Goal: Check status: Check status

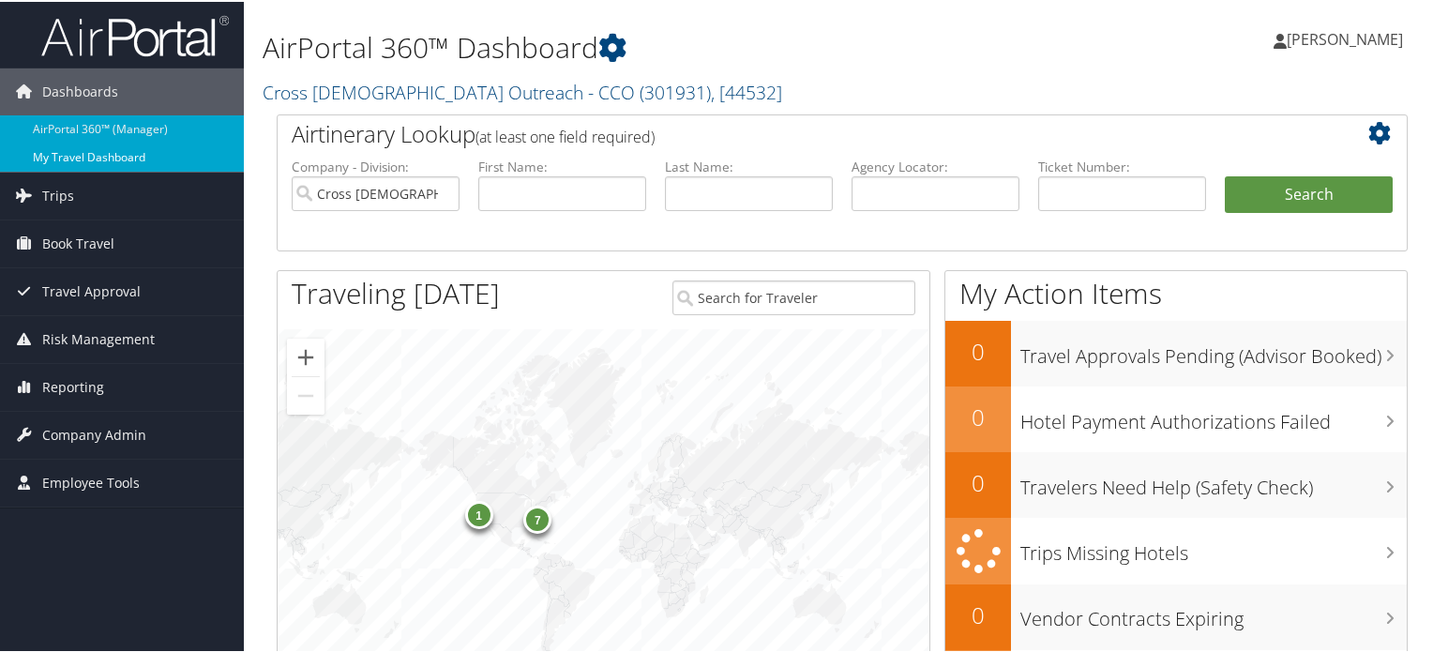
click at [99, 160] on link "My Travel Dashboard" at bounding box center [122, 156] width 244 height 28
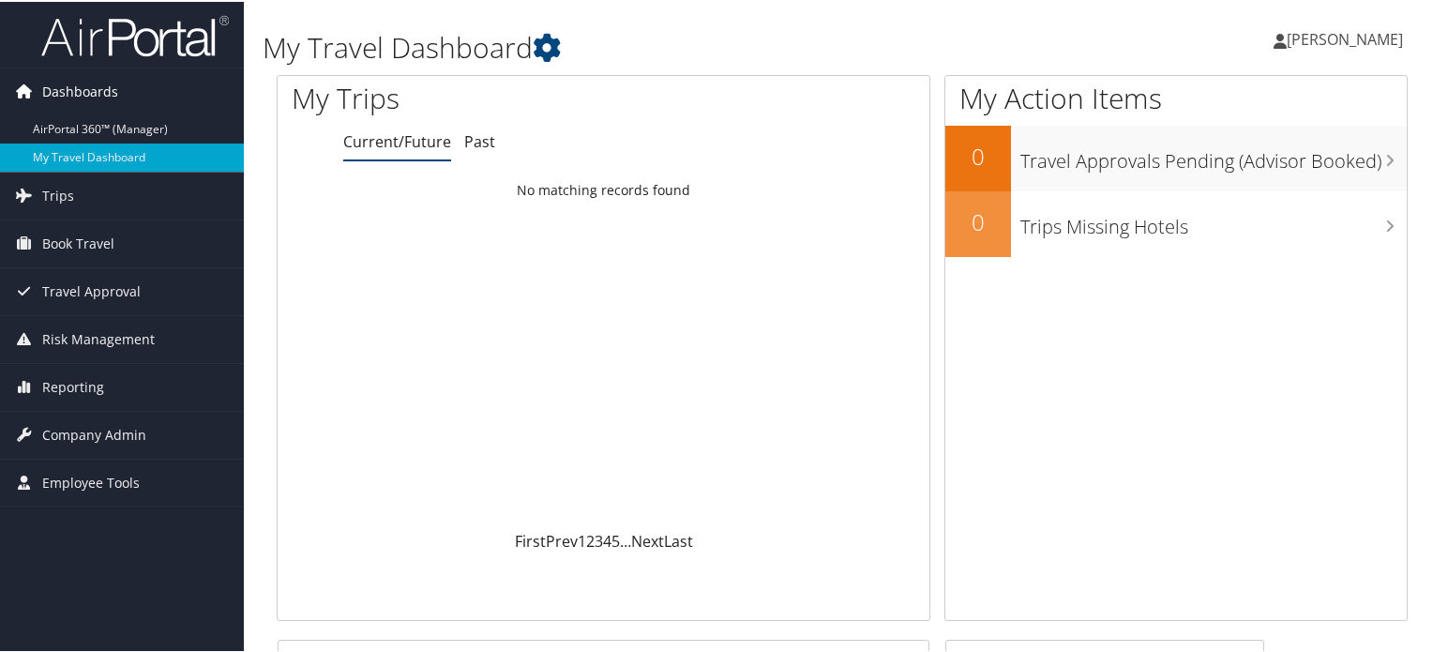
click at [98, 87] on span "Dashboards" at bounding box center [80, 90] width 76 height 47
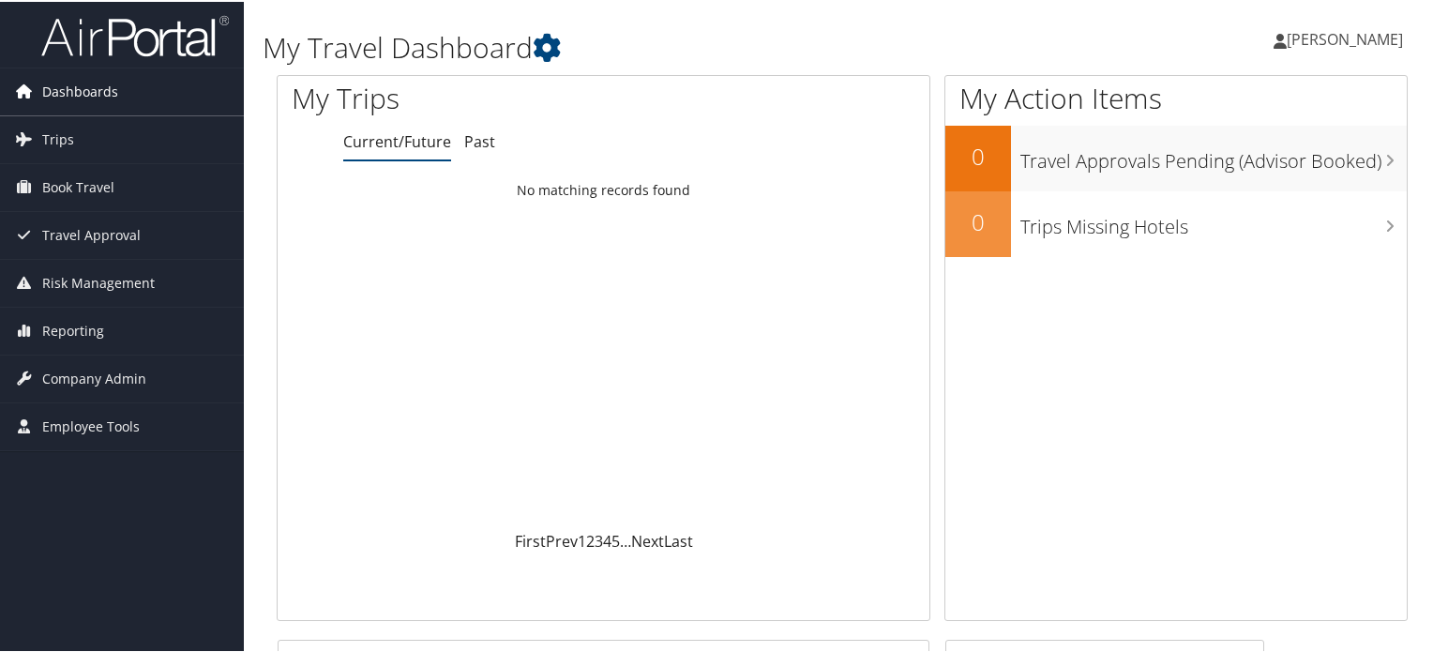
click at [98, 93] on span "Dashboards" at bounding box center [80, 90] width 76 height 47
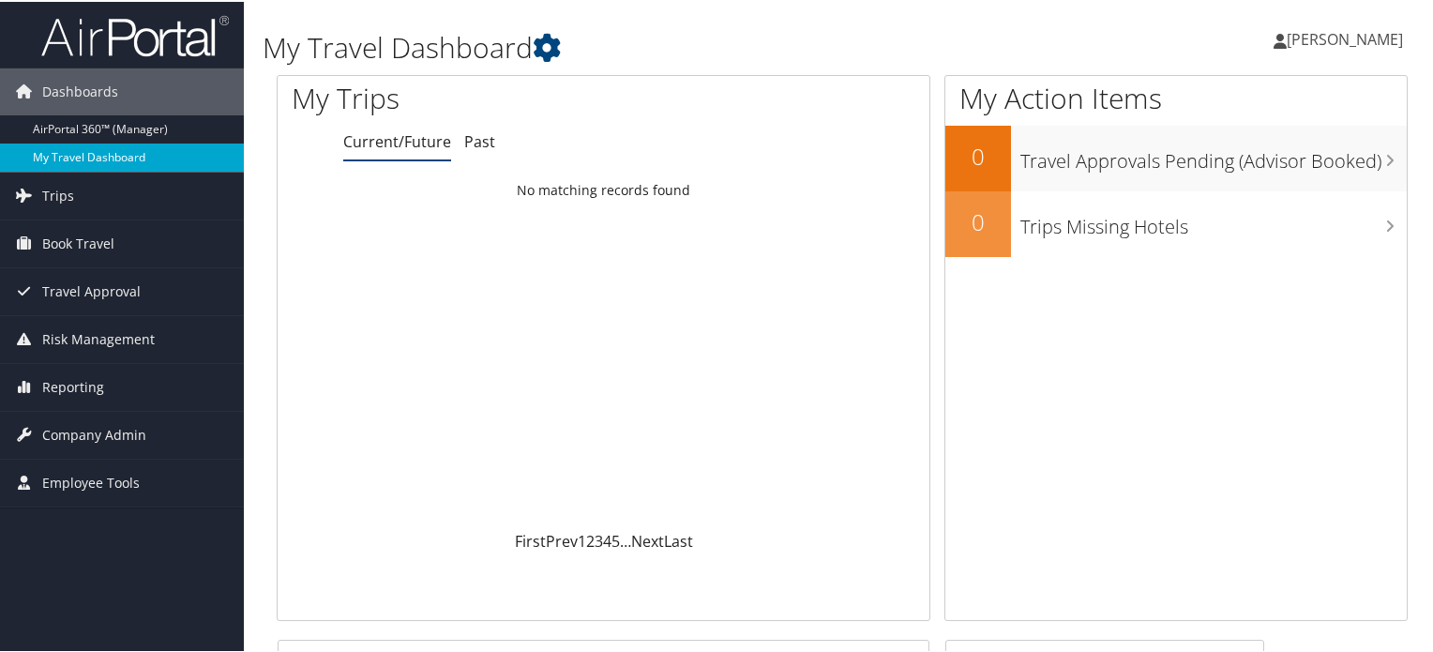
click at [91, 143] on link "My Travel Dashboard" at bounding box center [122, 156] width 244 height 28
click at [104, 126] on link "AirPortal 360™ (Manager)" at bounding box center [122, 127] width 244 height 28
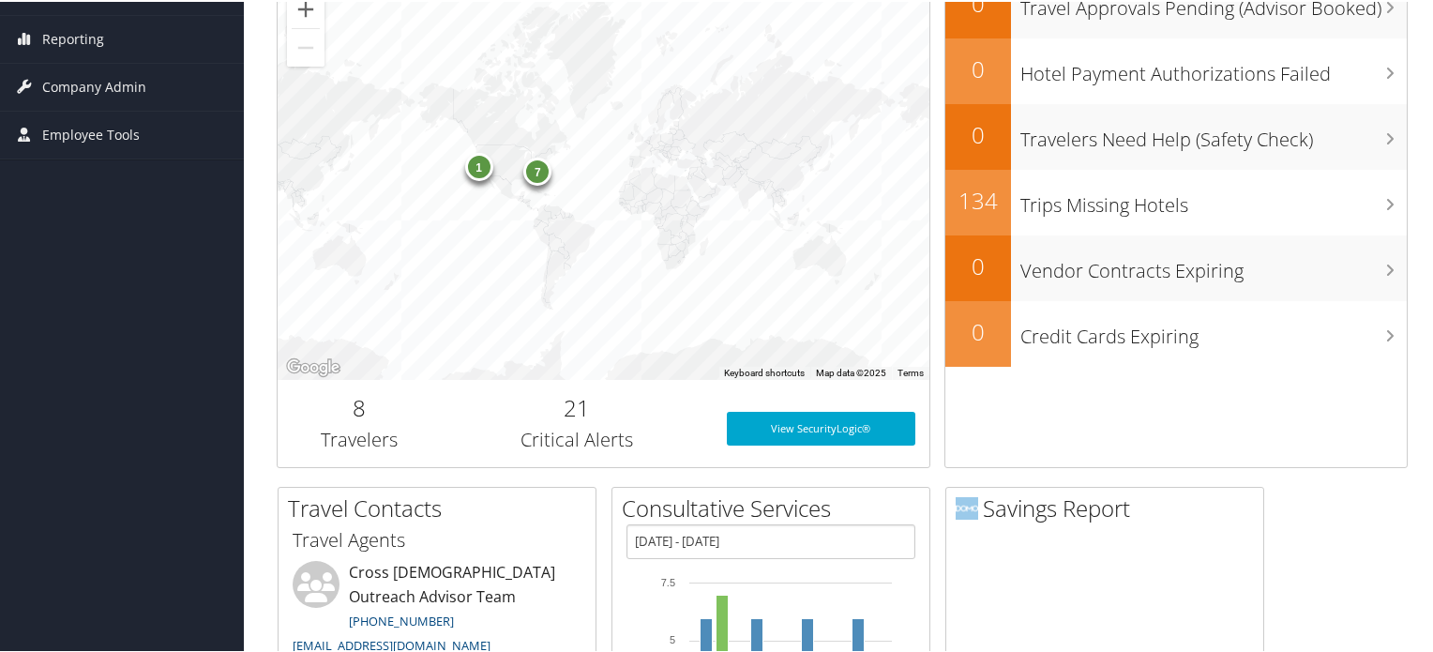
scroll to position [349, 0]
click at [567, 399] on h2 "21" at bounding box center [577, 405] width 244 height 32
click at [536, 169] on div "7" at bounding box center [537, 169] width 28 height 28
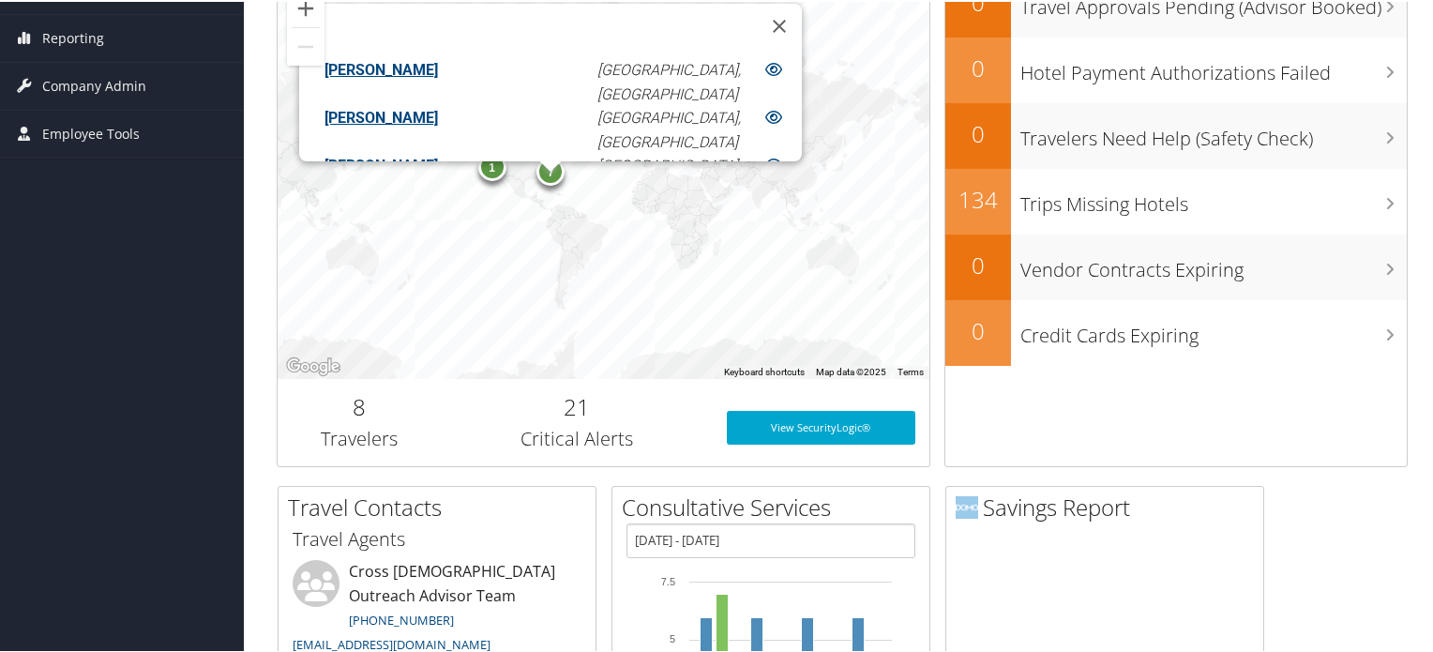
click at [488, 161] on div "1" at bounding box center [491, 164] width 28 height 28
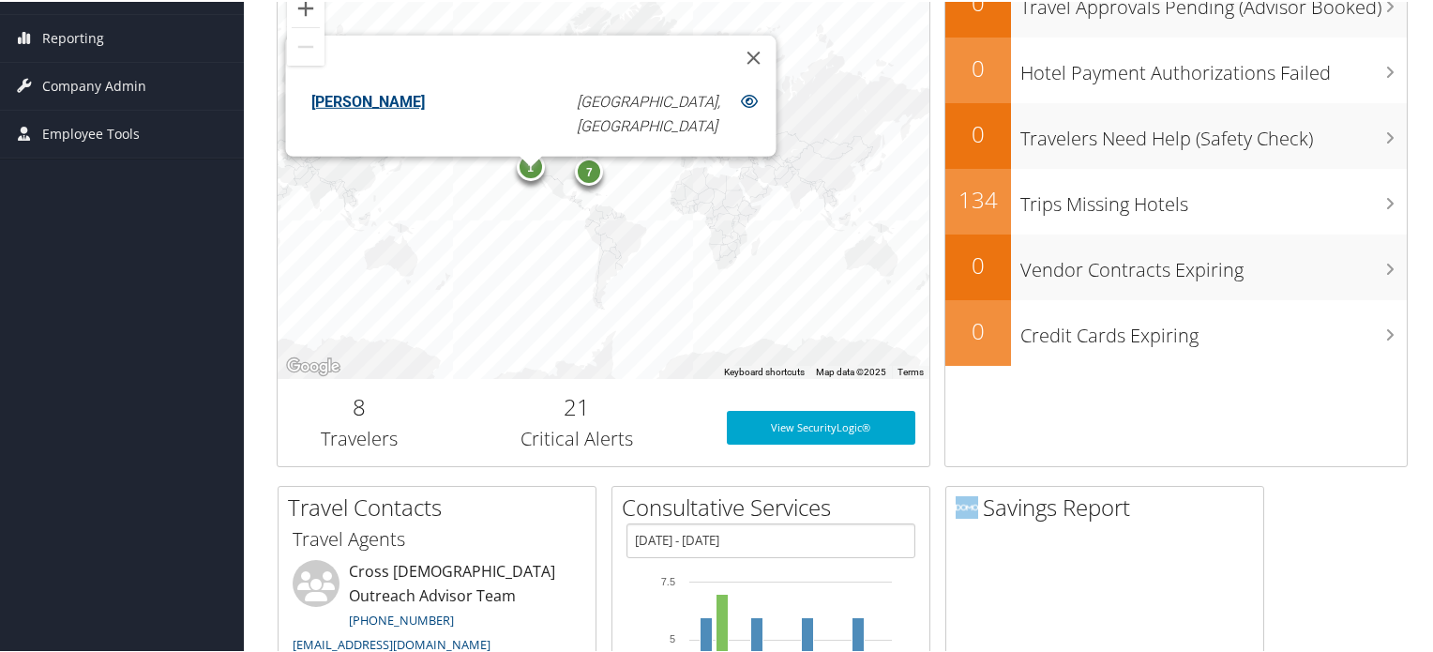
click at [588, 171] on div "7" at bounding box center [589, 170] width 28 height 28
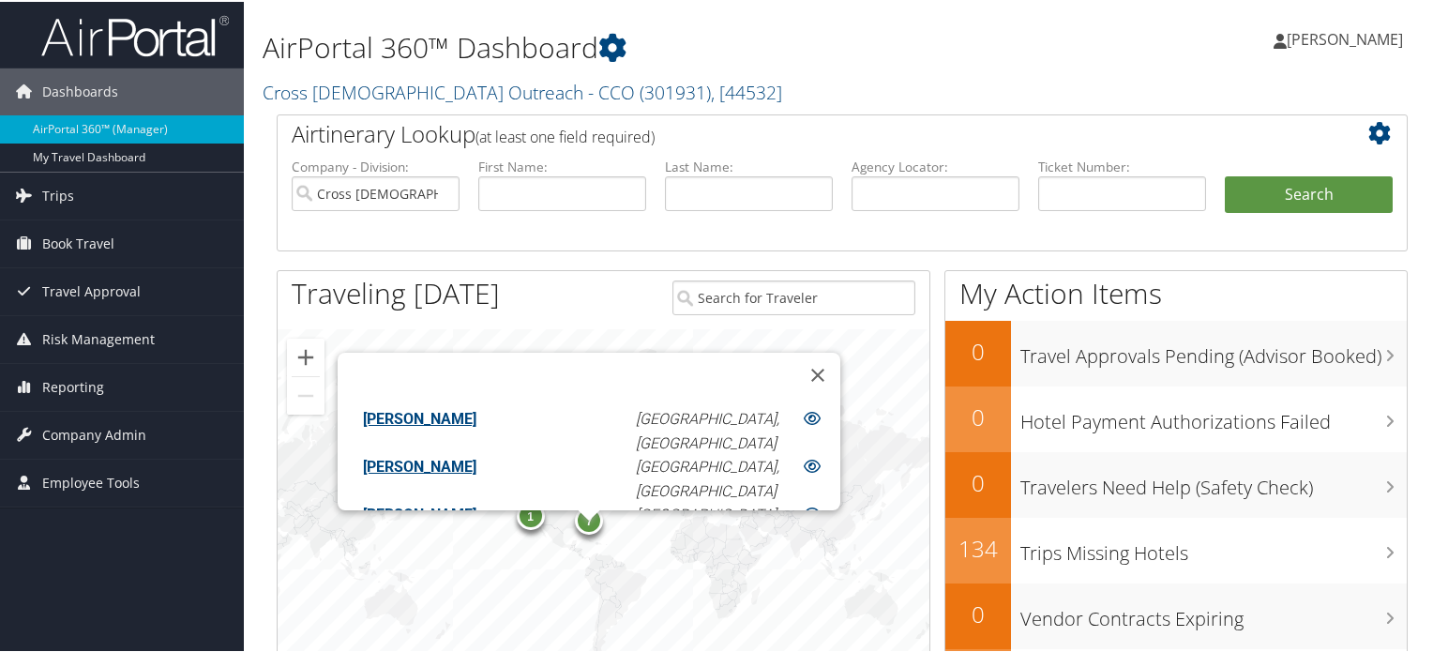
scroll to position [13, 0]
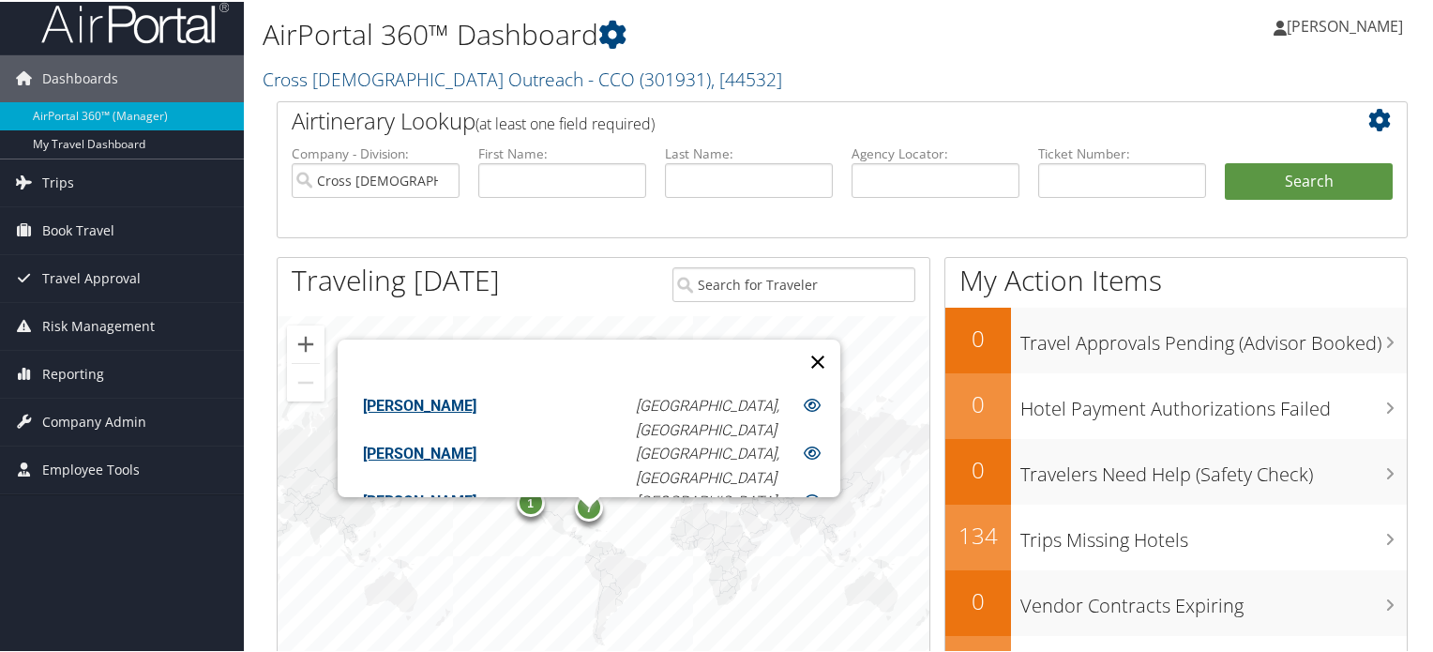
click at [795, 348] on button "Close" at bounding box center [817, 360] width 45 height 45
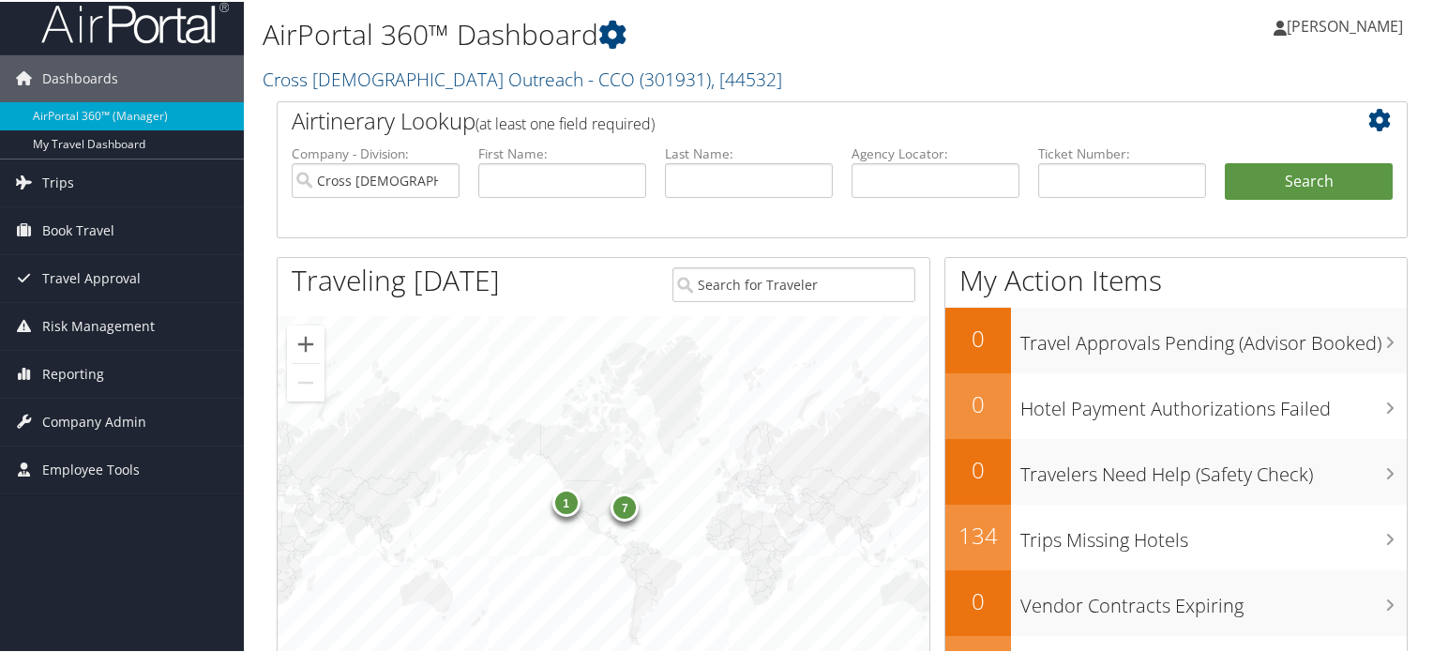
drag, startPoint x: 708, startPoint y: 482, endPoint x: 677, endPoint y: 472, distance: 32.6
click at [677, 472] on div "7 1" at bounding box center [604, 513] width 652 height 399
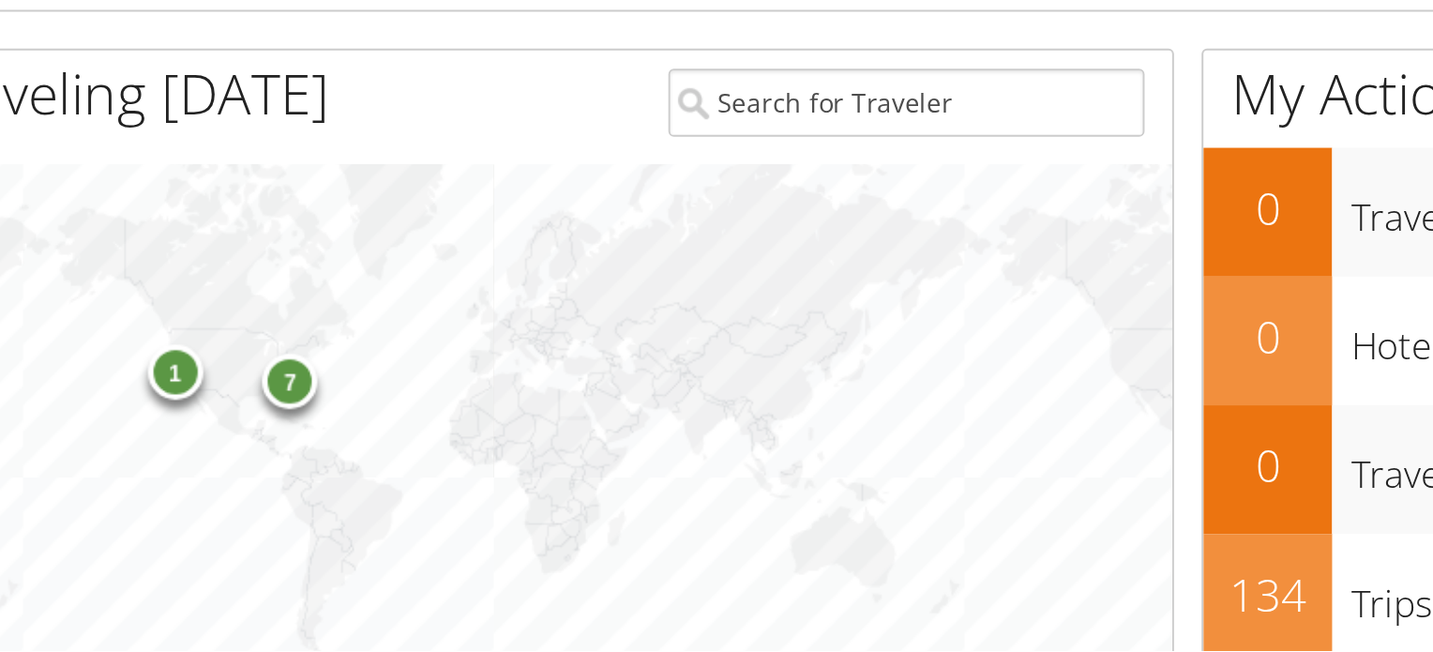
drag, startPoint x: 669, startPoint y: 475, endPoint x: 666, endPoint y: 393, distance: 82.6
click at [666, 393] on div "7 1" at bounding box center [604, 513] width 652 height 399
